Goal: Check status

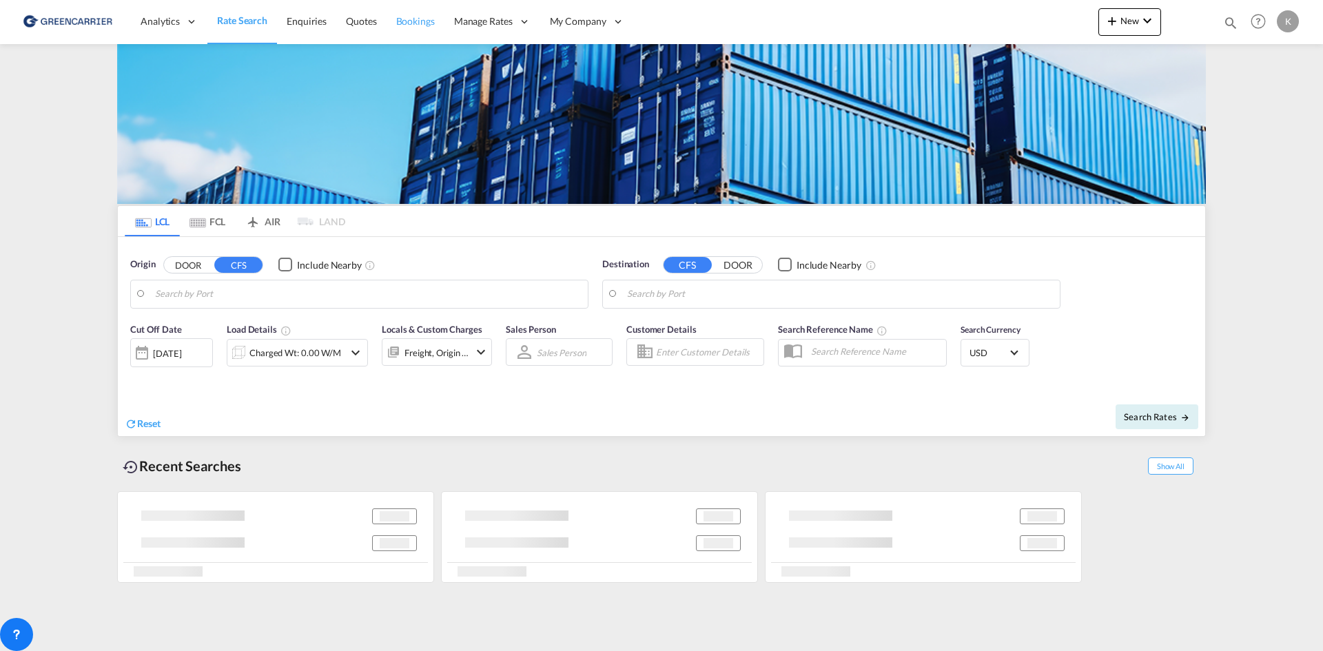
type input "DK-6760, Bæk, [GEOGRAPHIC_DATA], [GEOGRAPHIC_DATA], [GEOGRAPHIC_DATA], [GEOGRAP…"
type input "Sohar, OMSOH"
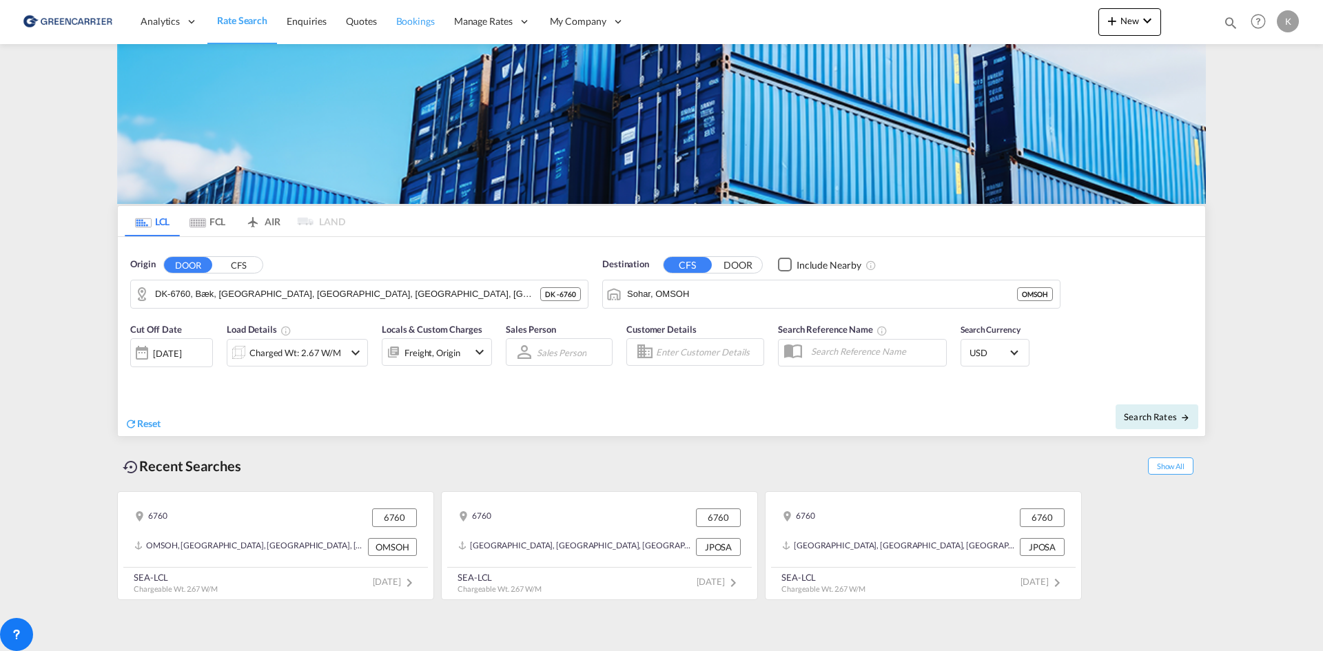
click at [411, 19] on span "Bookings" at bounding box center [415, 21] width 39 height 12
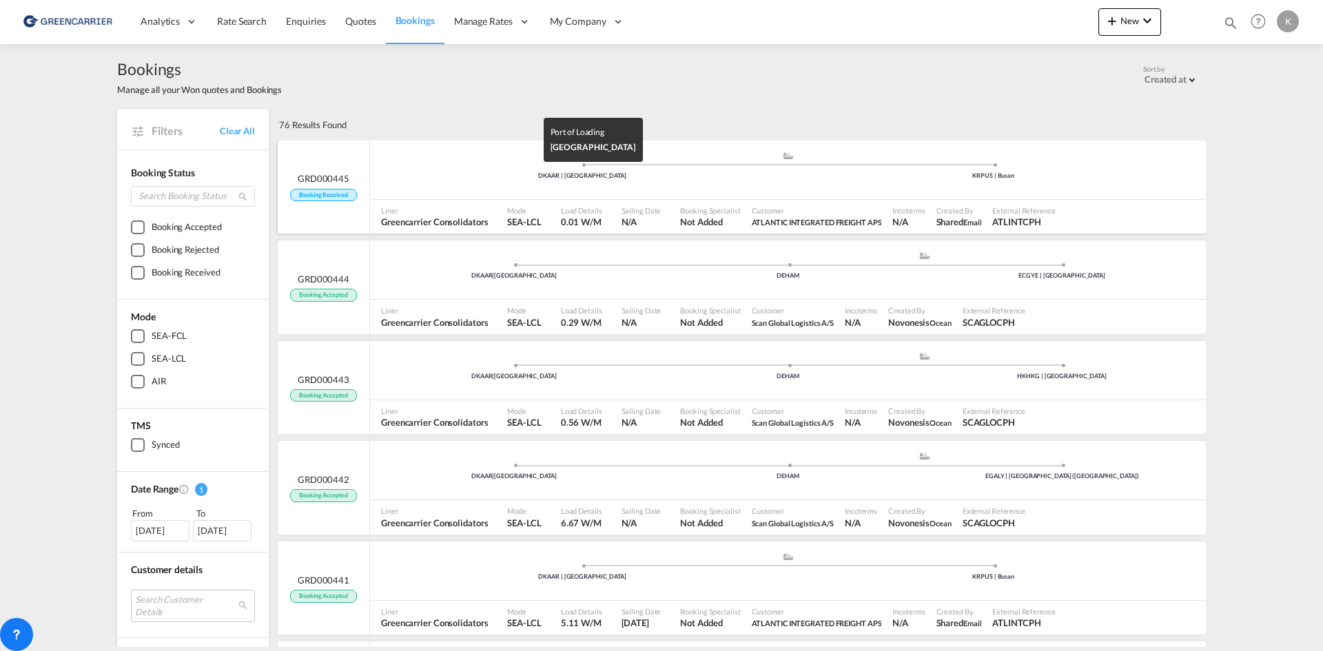
click at [630, 174] on div "DKAAR | [GEOGRAPHIC_DATA]" at bounding box center [582, 176] width 411 height 9
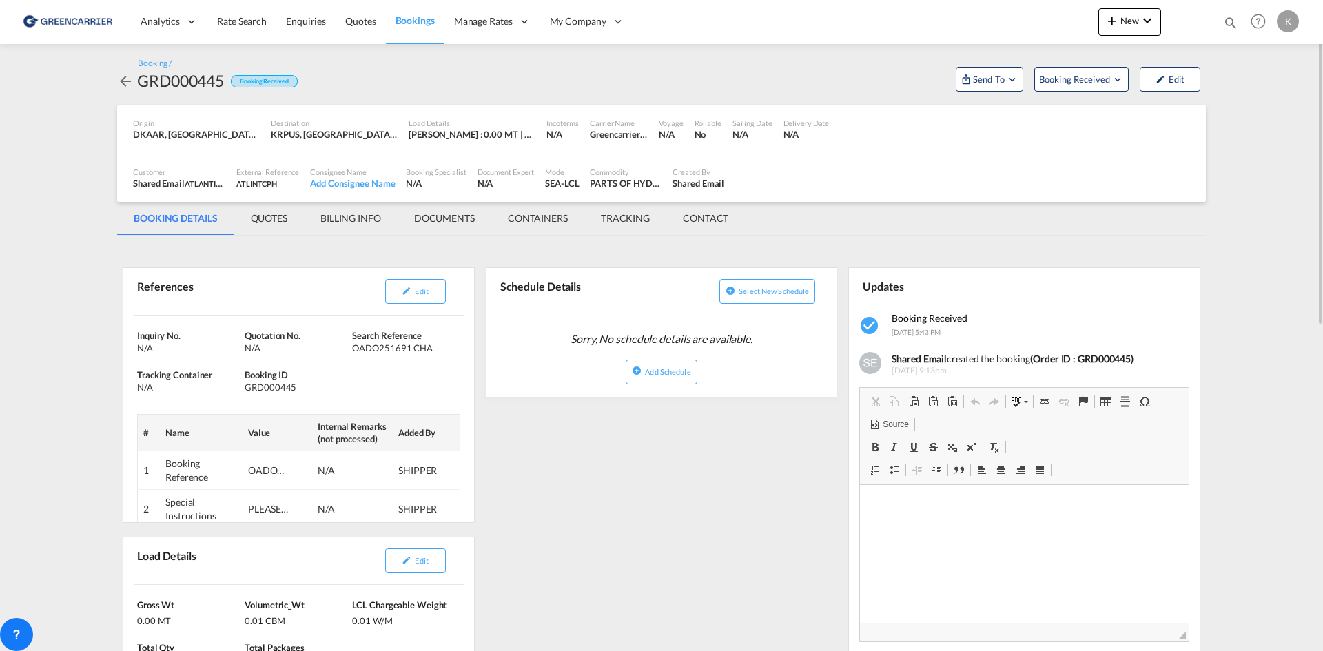
scroll to position [69, 0]
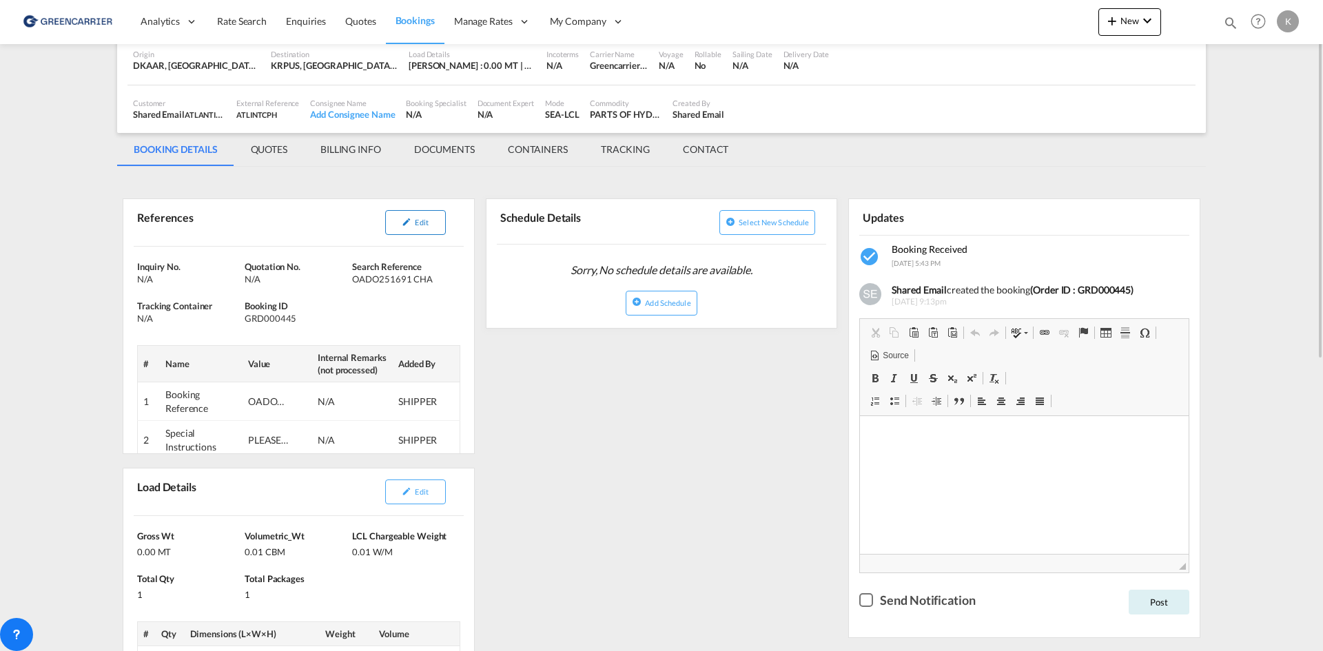
click at [415, 219] on span "Edit" at bounding box center [421, 222] width 13 height 9
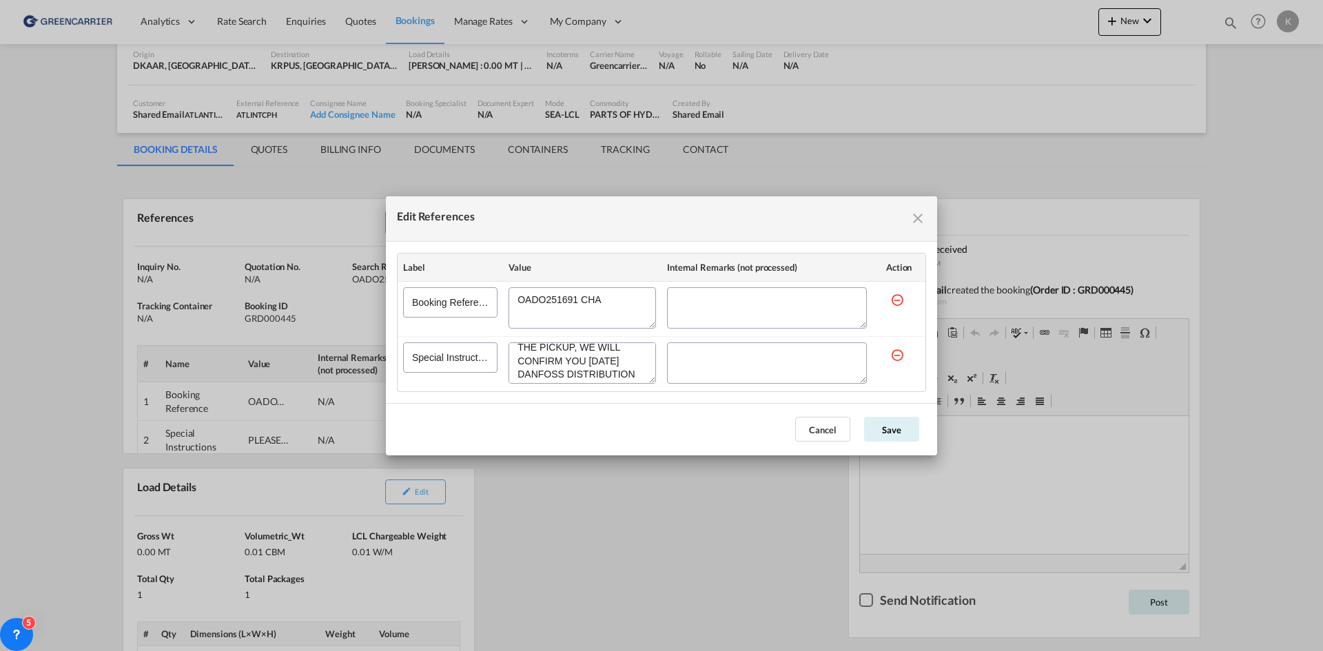
scroll to position [0, 0]
click at [913, 215] on md-icon "icon-close fg-AAA8AD cursor" at bounding box center [917, 218] width 17 height 17
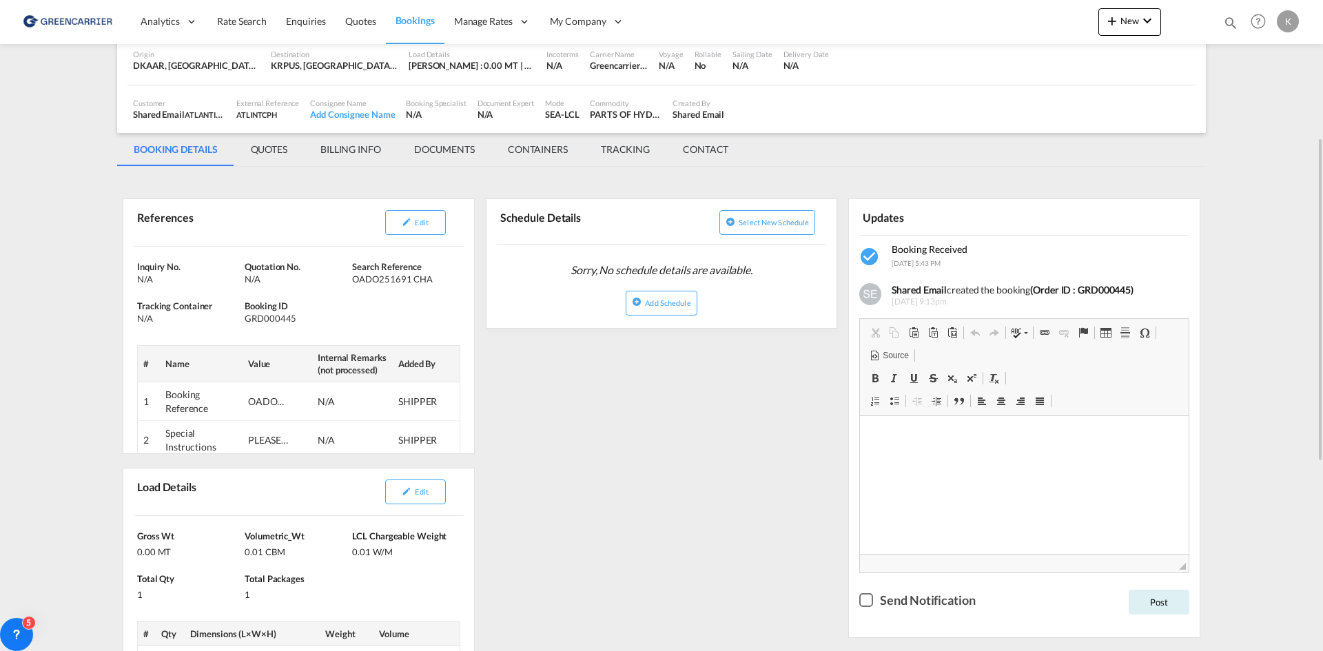
scroll to position [207, 0]
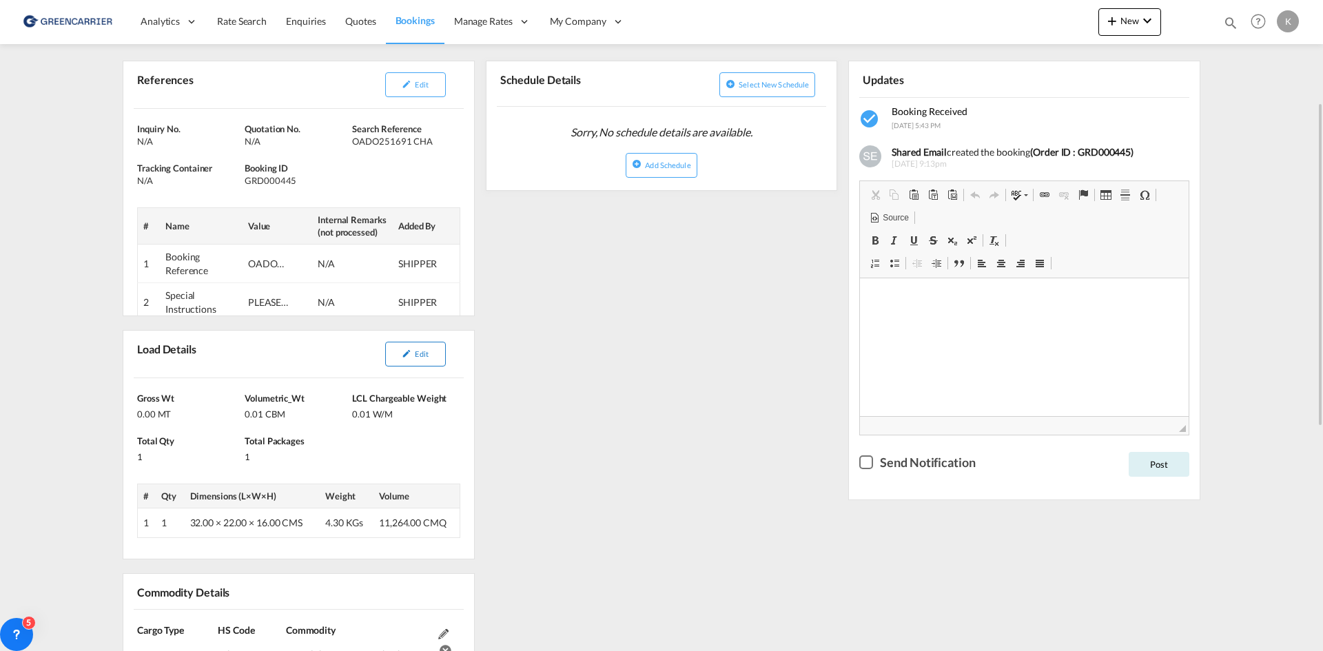
click at [426, 364] on button "Edit" at bounding box center [415, 354] width 61 height 25
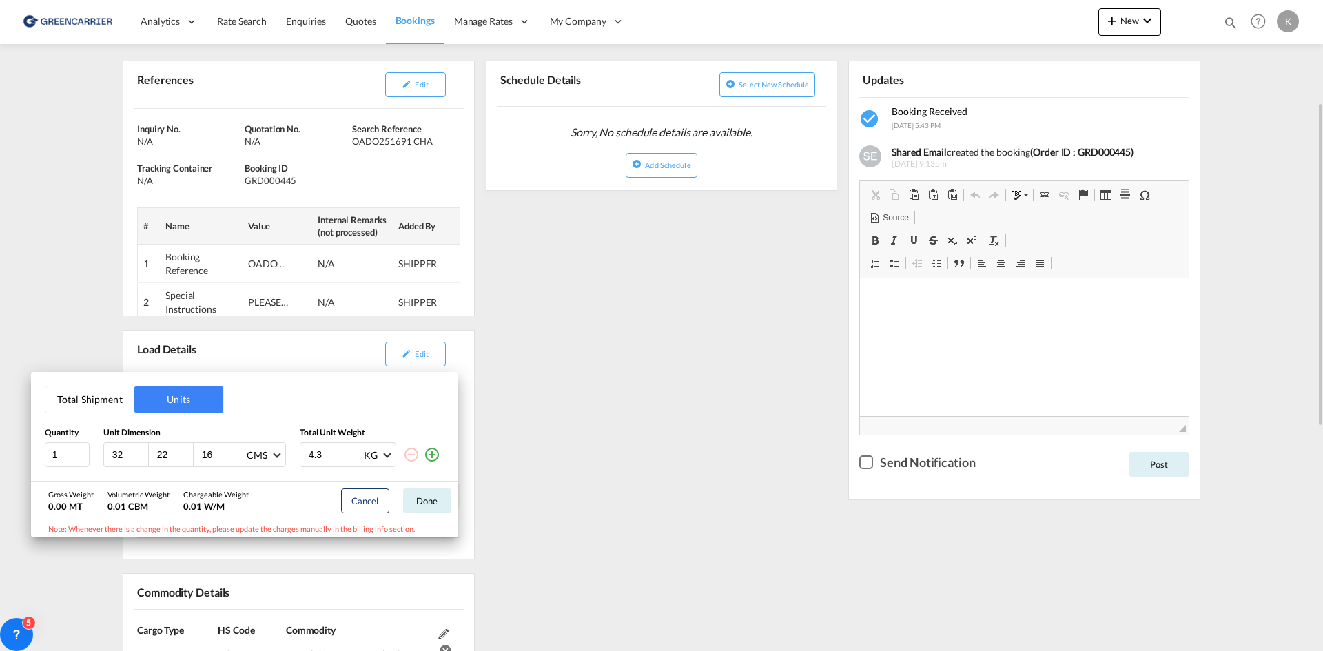
click at [677, 341] on div "Total Shipment Units Quantity Unit Dimension Total Unit Weight 1 32 22 16 CMS C…" at bounding box center [661, 325] width 1323 height 651
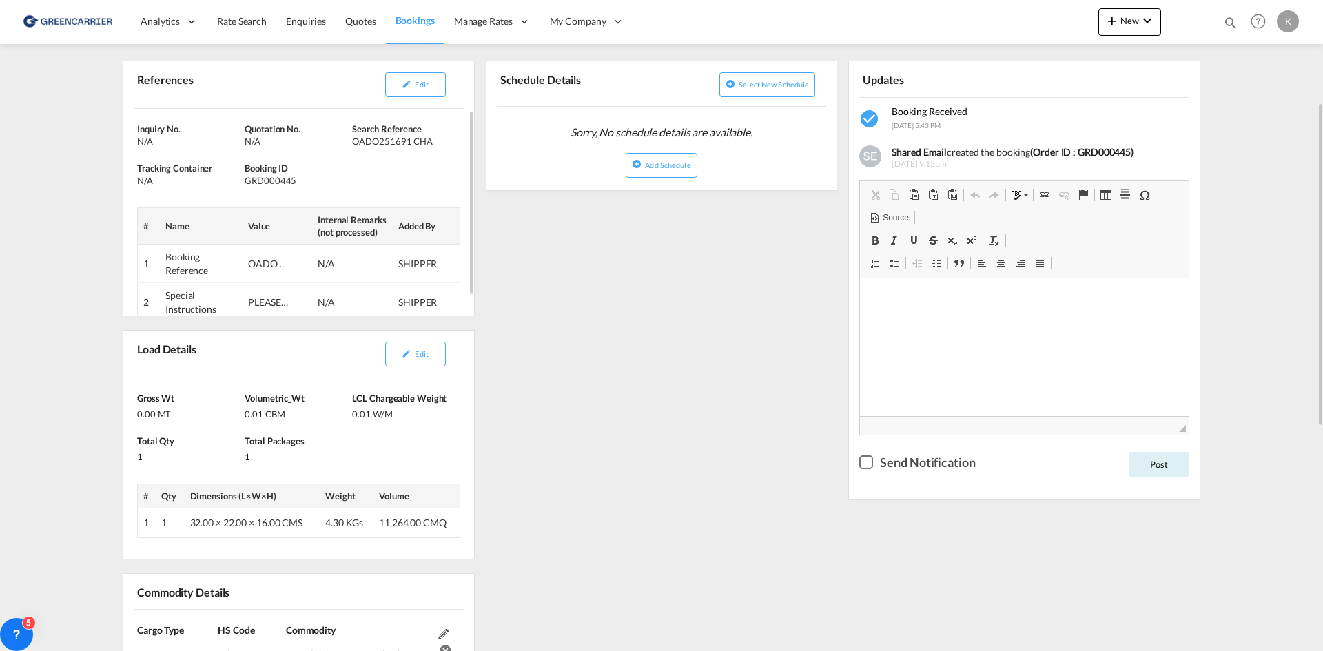
click at [260, 182] on div "GRD000445" at bounding box center [297, 180] width 104 height 12
copy div "GRD000445"
drag, startPoint x: 353, startPoint y: 140, endPoint x: 506, endPoint y: 134, distance: 152.4
click at [436, 142] on div "OADO251691 CHA" at bounding box center [404, 141] width 104 height 12
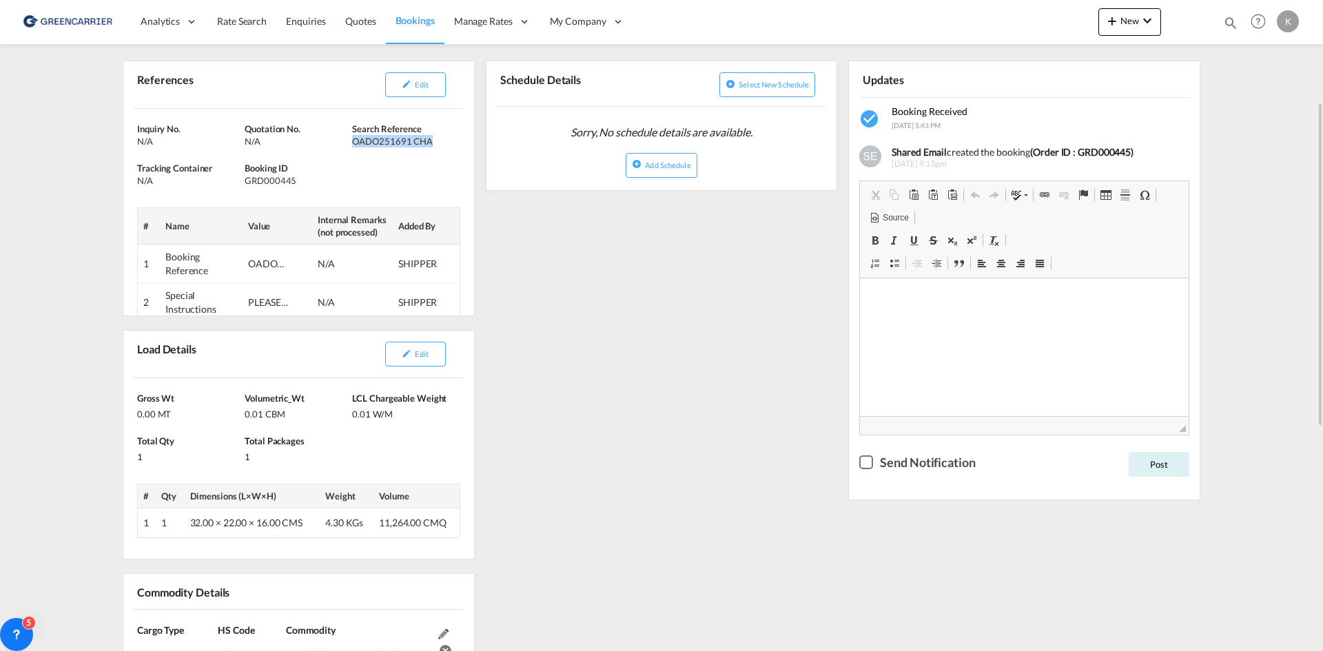
copy div "OADO251691 CHA"
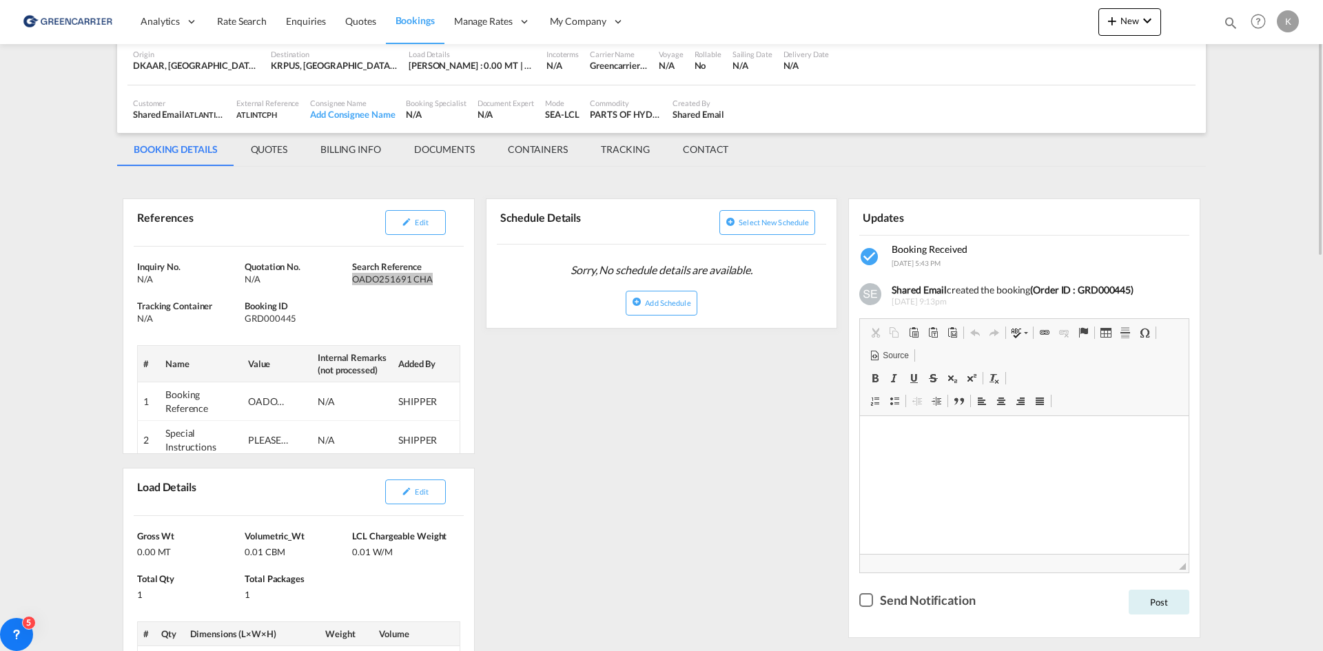
scroll to position [0, 0]
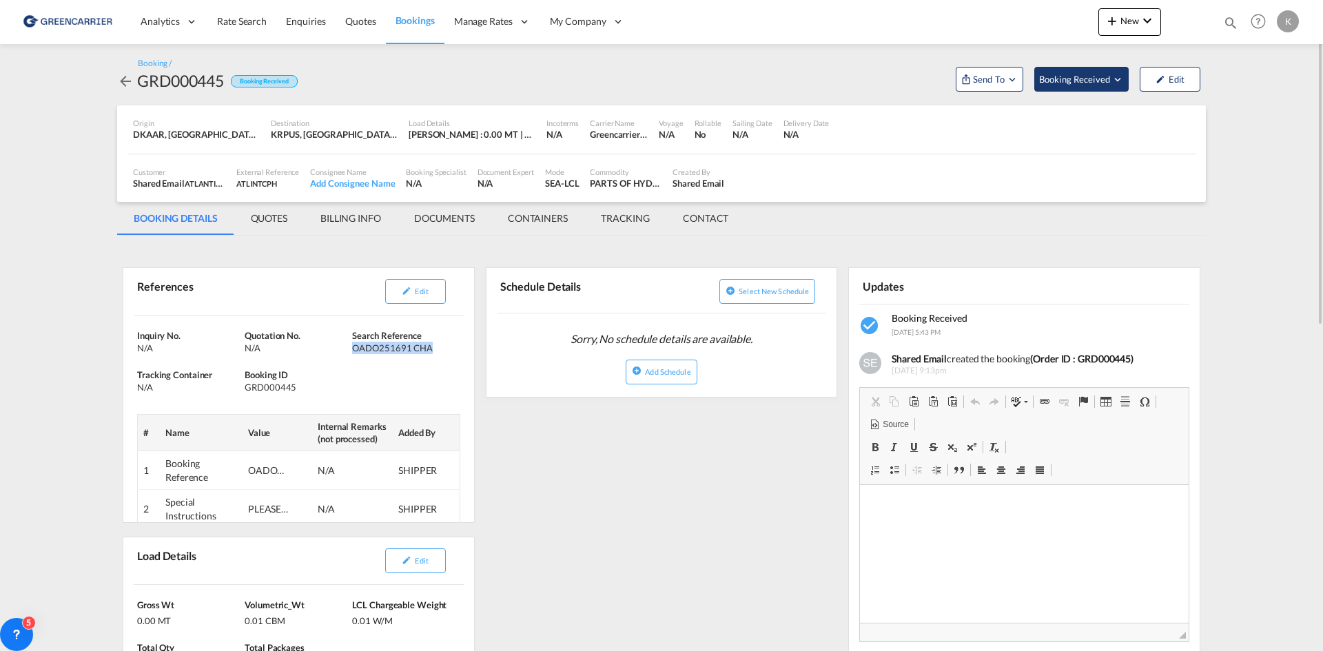
click at [1103, 75] on span "Booking Received" at bounding box center [1075, 79] width 72 height 14
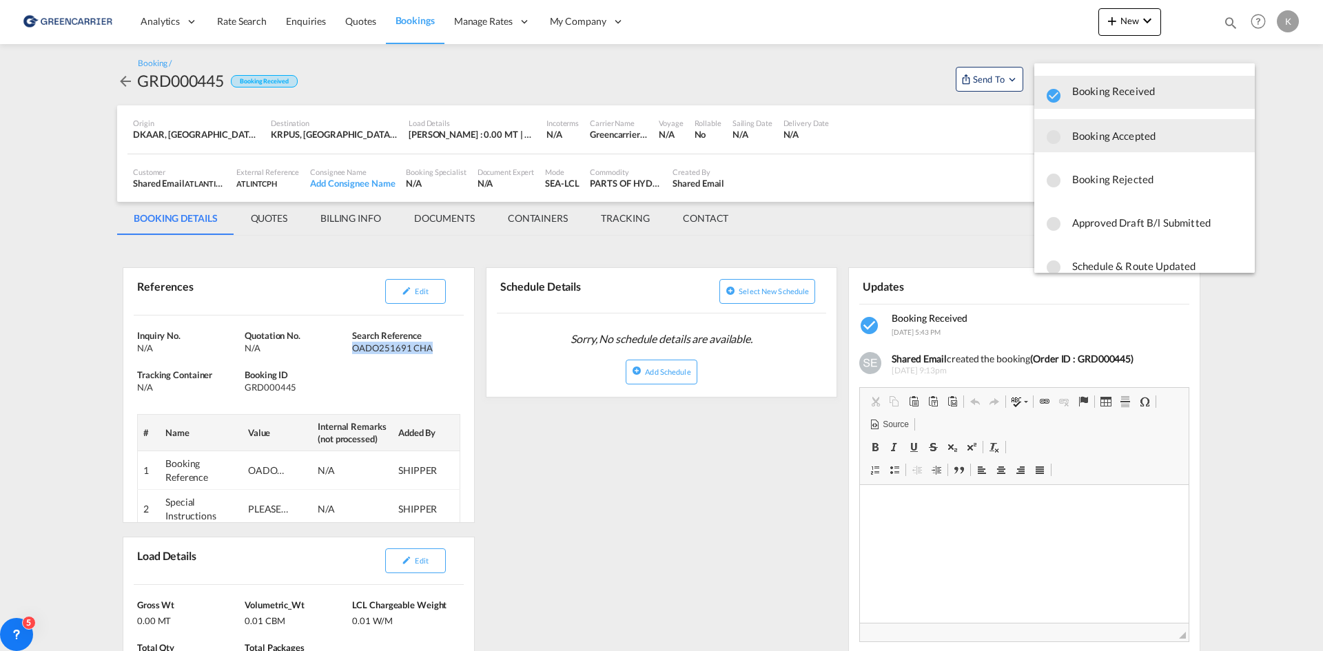
click at [1094, 133] on span "Booking Accepted" at bounding box center [1158, 135] width 172 height 25
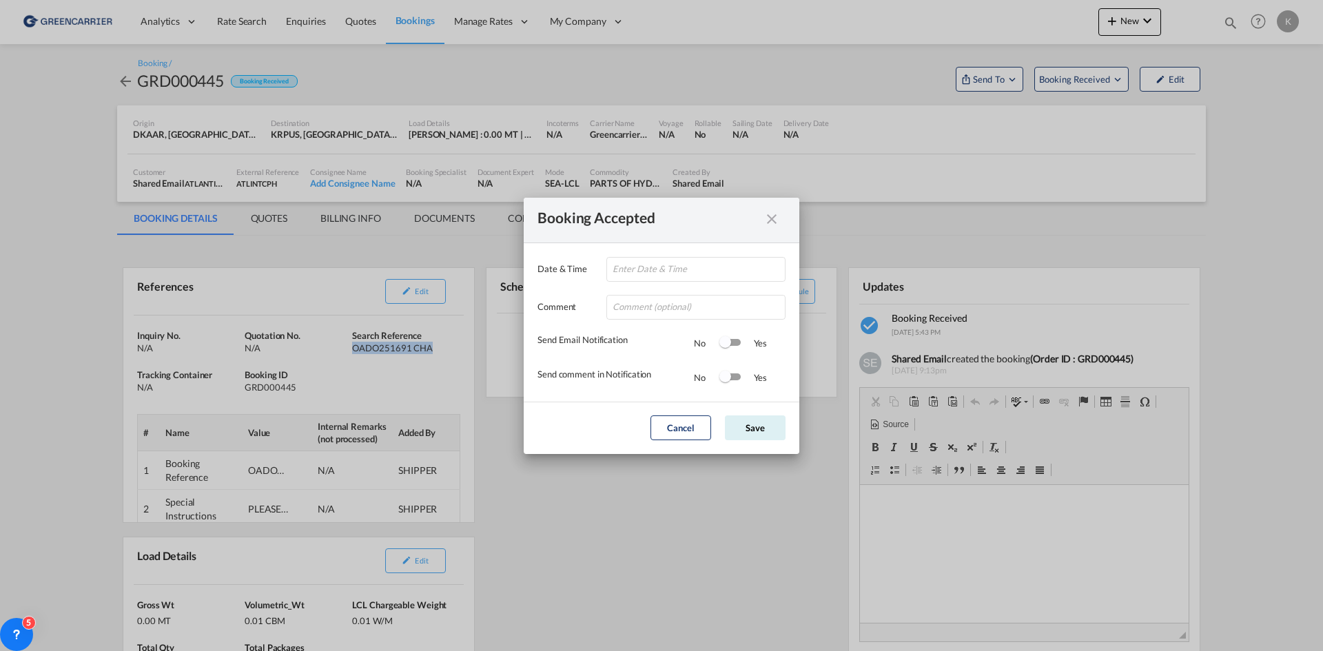
type input "[DATE] 09:08"
click at [768, 429] on button "Save" at bounding box center [755, 427] width 61 height 25
